Goal: Transaction & Acquisition: Purchase product/service

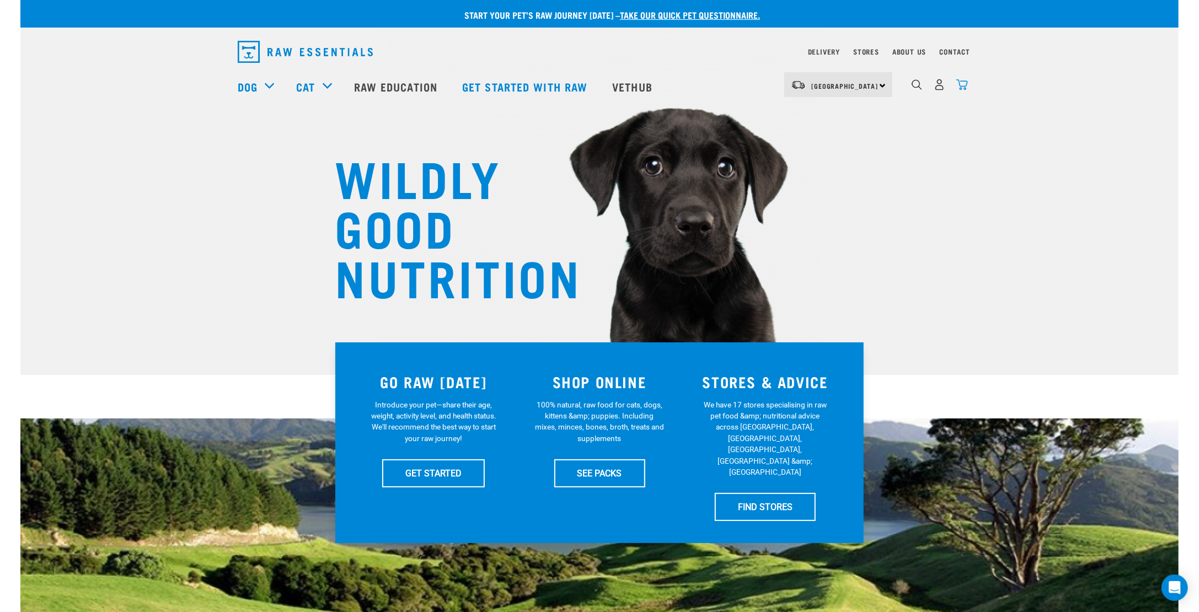
click at [960, 88] on img "dropdown navigation" at bounding box center [962, 85] width 12 height 12
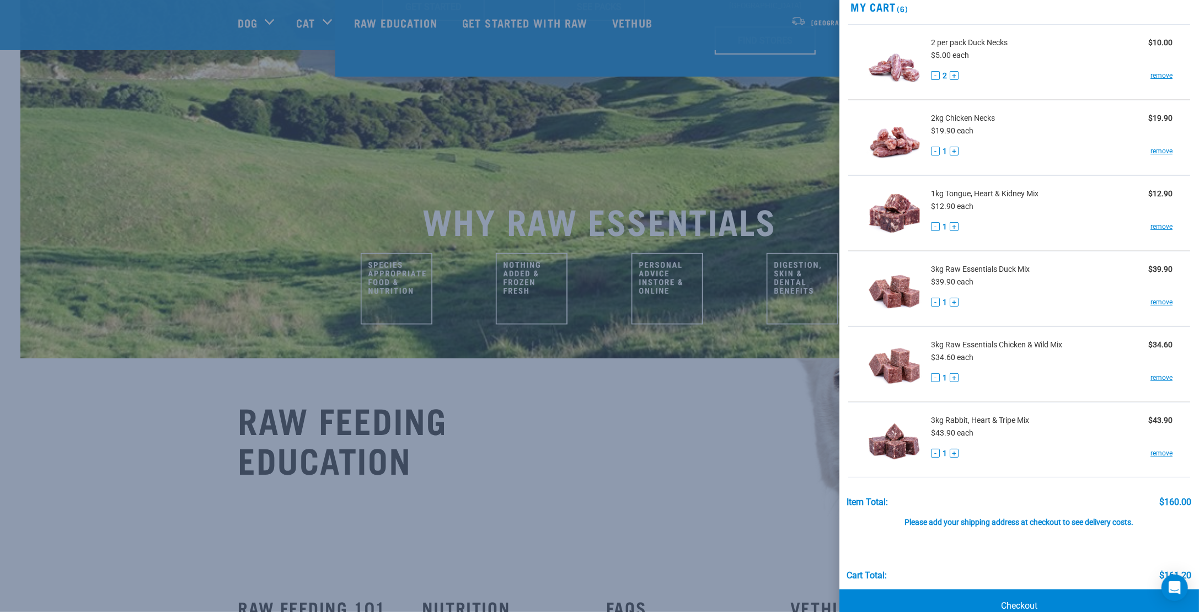
scroll to position [67, 0]
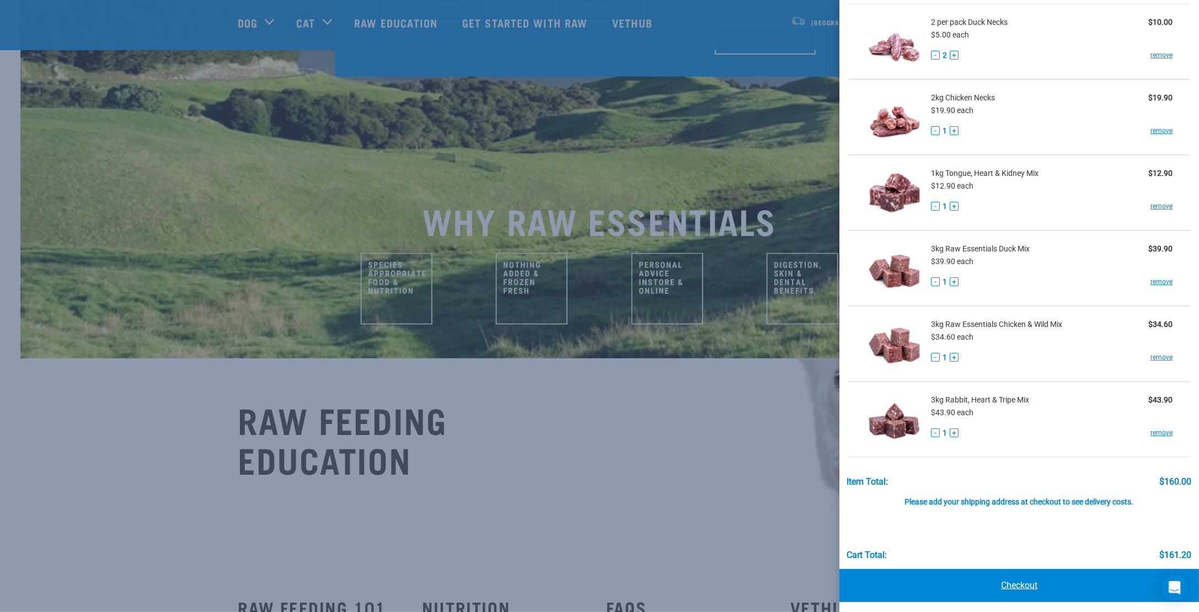
click at [1019, 579] on link "Checkout" at bounding box center [1018, 585] width 359 height 33
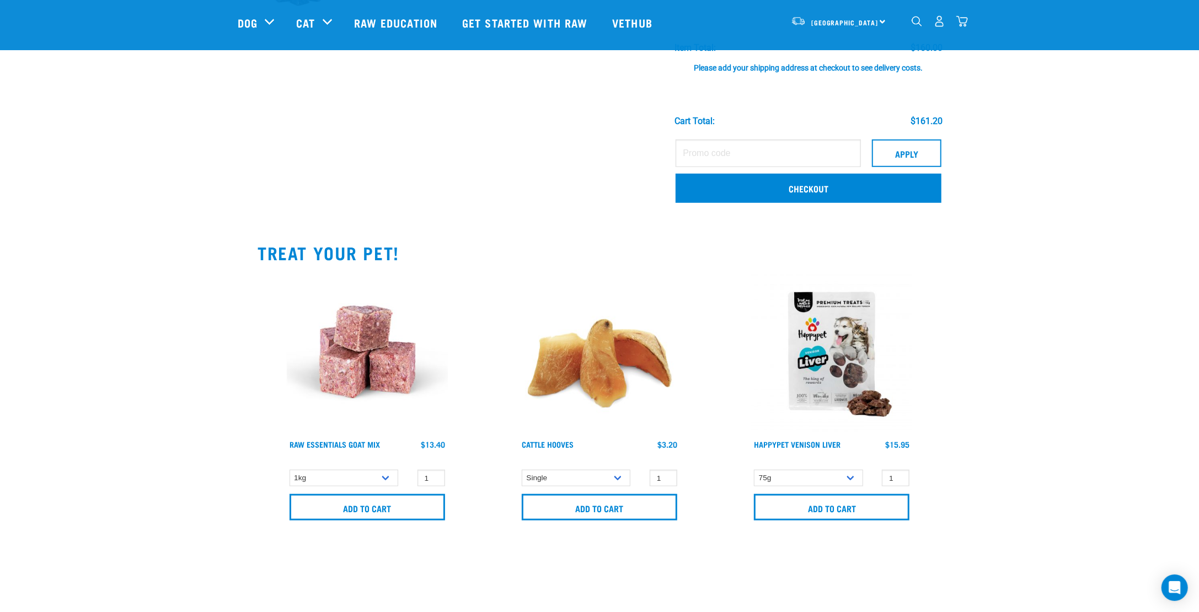
scroll to position [496, 0]
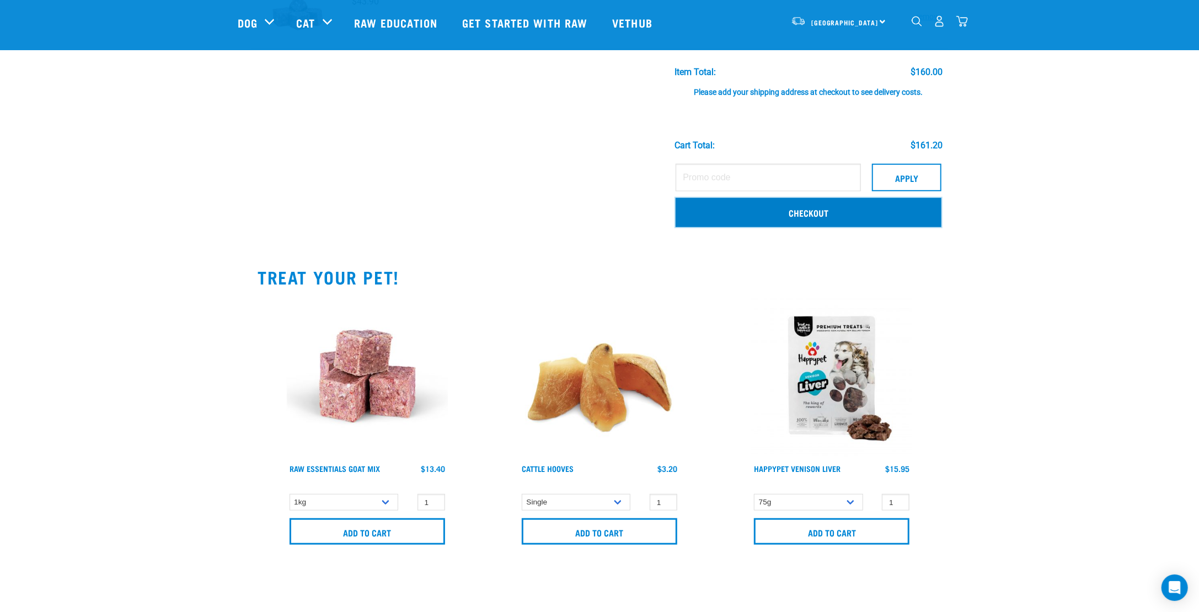
click at [784, 224] on link "Checkout" at bounding box center [808, 212] width 266 height 29
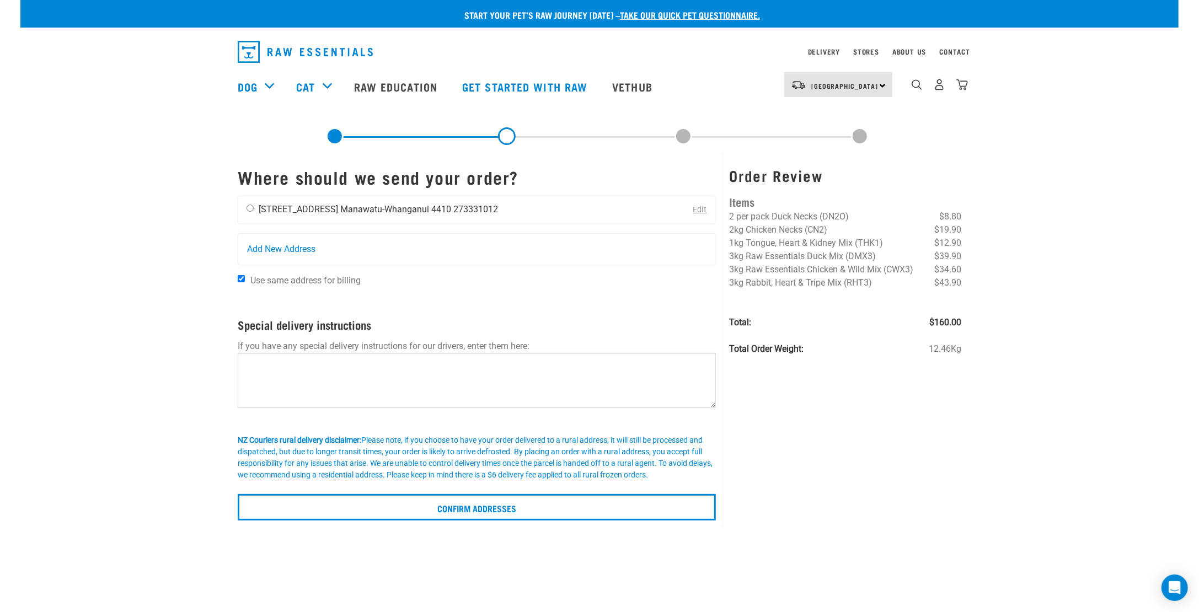
click at [251, 213] on div "Tara Merriman 32 Colombo Street Manawatu-Whanganui 4410 273331012" at bounding box center [372, 210] width 268 height 28
click at [251, 209] on input "radio" at bounding box center [249, 208] width 7 height 7
radio input "true"
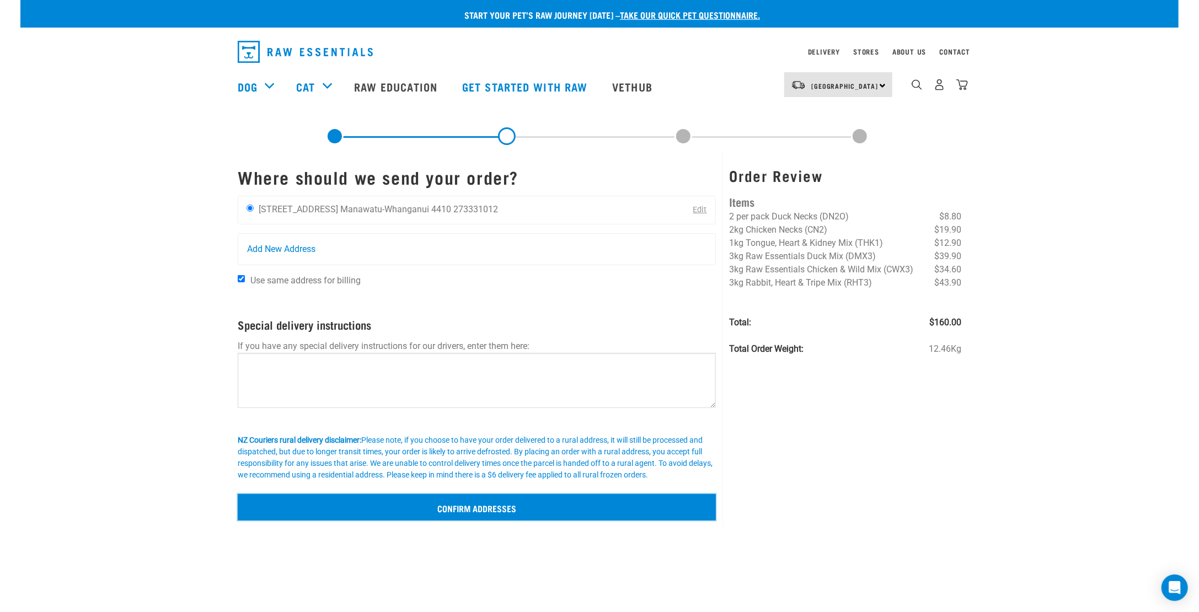
click at [428, 507] on input "Confirm addresses" at bounding box center [477, 507] width 478 height 26
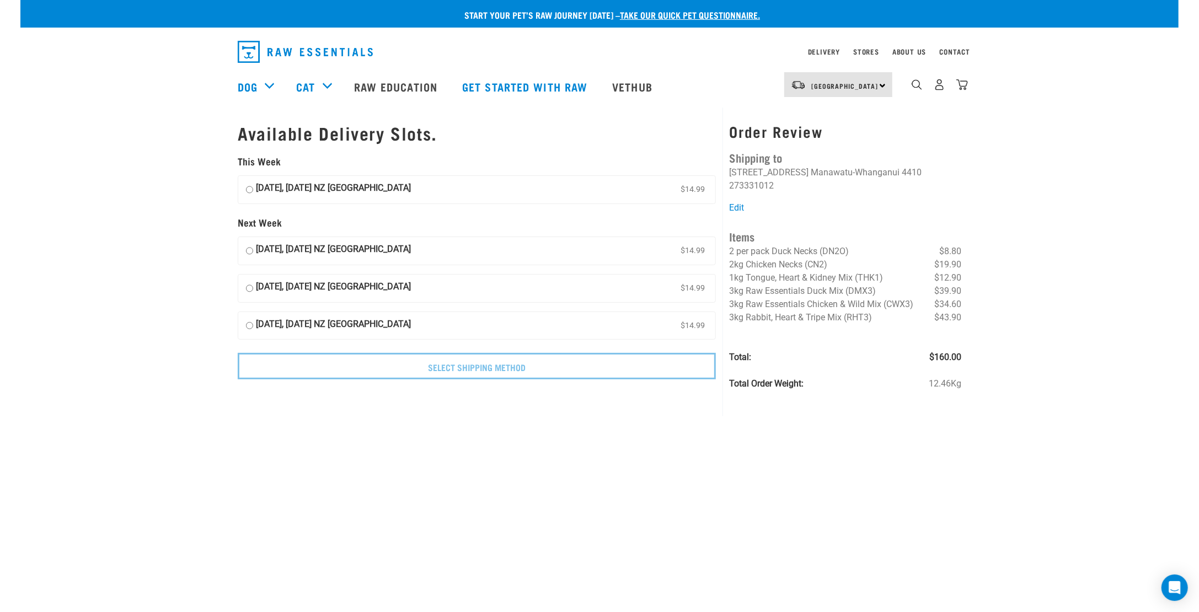
click at [249, 189] on input "17 October, Friday NZ Couriers North Island $14.99" at bounding box center [249, 189] width 7 height 17
radio input "true"
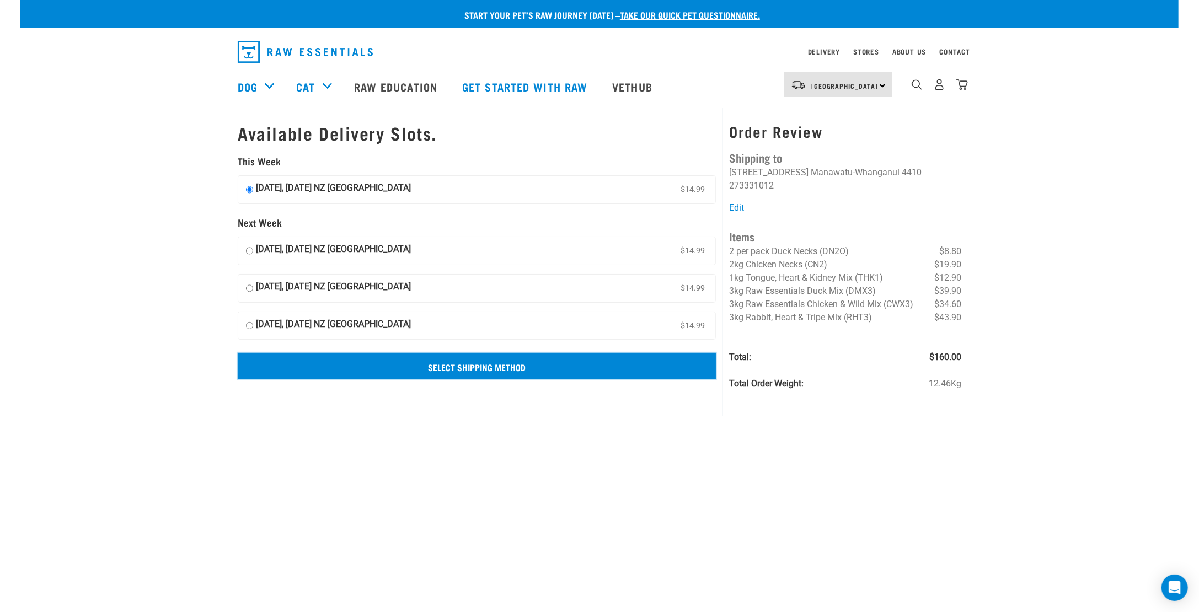
click at [536, 370] on input "Select Shipping Method" at bounding box center [477, 366] width 478 height 26
